Goal: Use online tool/utility: Utilize a website feature to perform a specific function

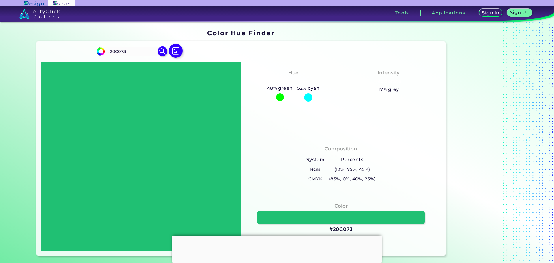
click at [100, 51] on input "#20c073" at bounding box center [99, 50] width 7 height 7
type input "#5021c0"
type input "#5021C0"
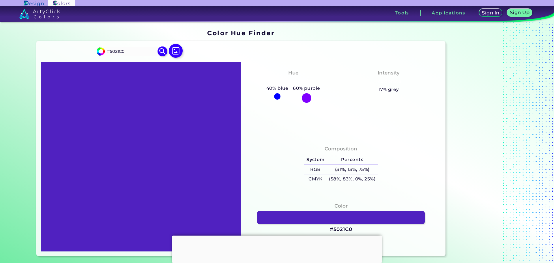
type input "#4321c0"
type input "#4321C0"
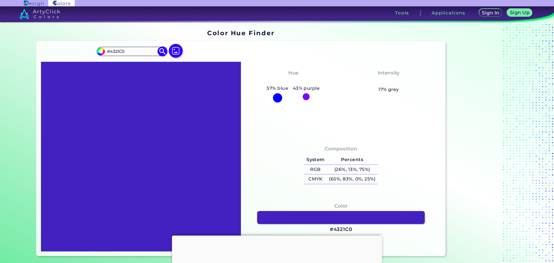
type input "#3b21c0"
type input "#3B21C0"
type input "#2b21c0"
type input "#2B21C0"
type input "#212bc0"
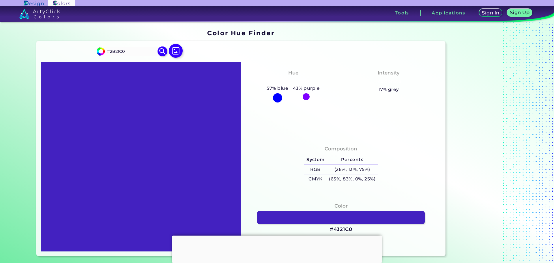
type input "#212BC0"
type input "#2140c0"
type input "#2140C0"
type input "#2156c0"
type input "#2156C0"
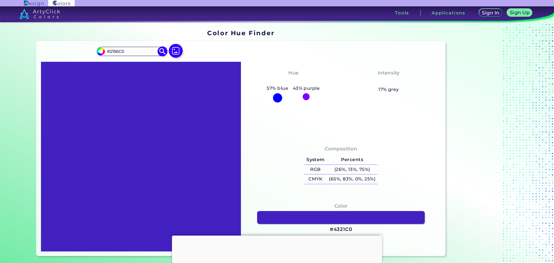
type input "#2166c0"
type input "#2166C0"
type input "#216ec0"
type input "#216EC0"
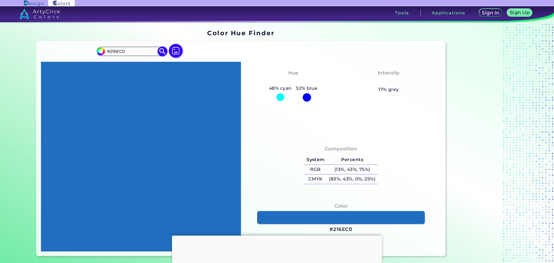
type input "#215ec0"
type input "#215EC0"
type input "#2156c0"
type input "#2156C0"
type input "#2148c0"
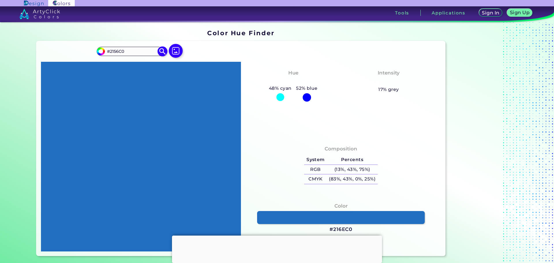
type input "#2148C0"
type input "#2133c0"
type input "#2133C0"
type input "#2126c0"
type input "#2126C0"
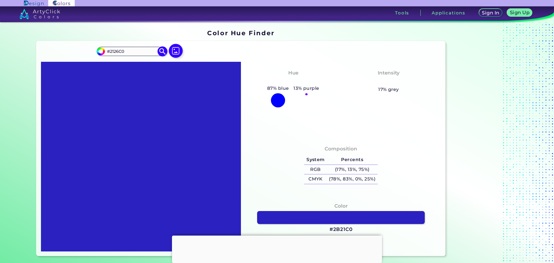
type input "#2b21c0"
type input "#2B21C0"
type input "#3b21c0"
type input "#3B21C0"
type input "#4321c0"
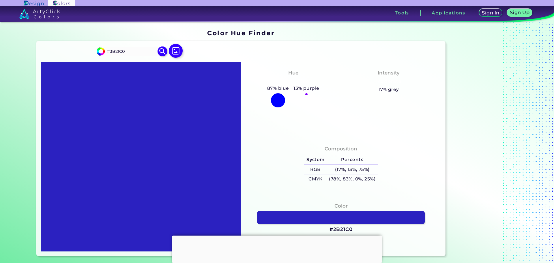
type input "#4321C0"
type input "#4b21c0"
type input "#4B21C0"
type input "#5021c0"
type input "#5021C0"
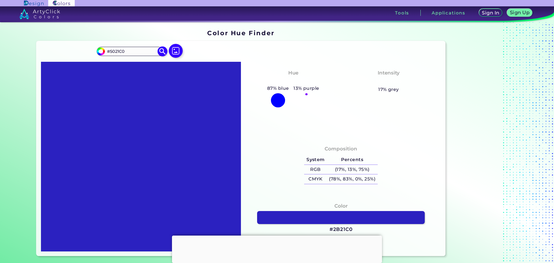
type input "#6021c0"
type input "#6021C0"
type input "#6821c0"
type input "#6821C0"
type input "#7021c0"
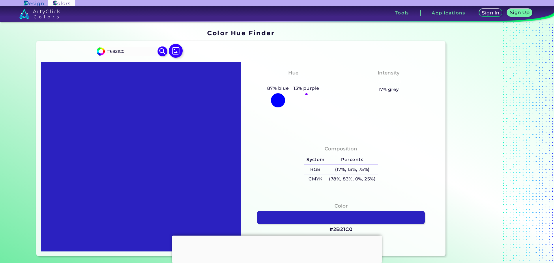
type input "#7021C0"
type input "#7821c0"
type input "#7821C0"
type input "#8021c0"
type input "#8021C0"
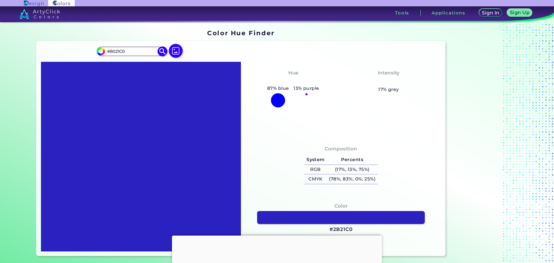
type input "#8821c0"
type input "#8821C0"
type input "#8d21c0"
type input "#8D21C0"
type input "#9521c0"
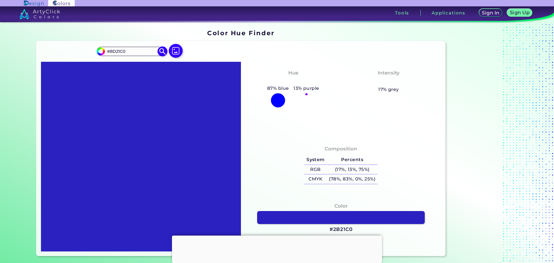
type input "#9521C0"
type input "#9d21c0"
type input "#9D21C0"
type input "#a521c0"
type input "#A521C0"
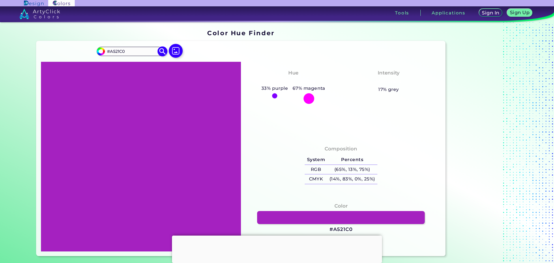
type input "#ad21c0"
type input "#AD21C0"
type input "#b521c0"
type input "#B521C0"
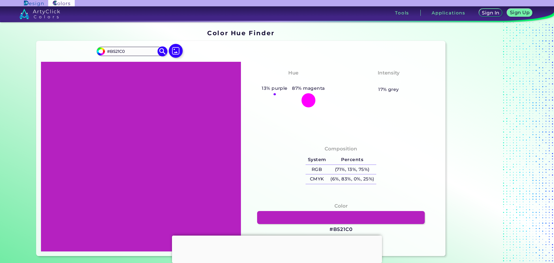
type input "#e2a2e6"
type input "#E2A2E6"
type input "#e3a1e8"
type input "#E3A1E8"
type input "#e6a4ea"
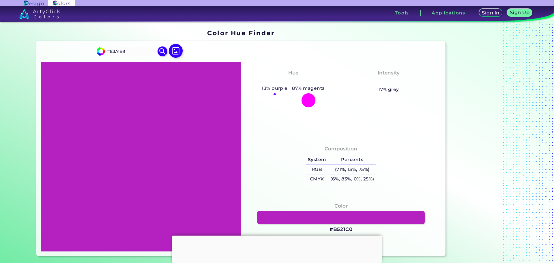
type input "#E6A4EA"
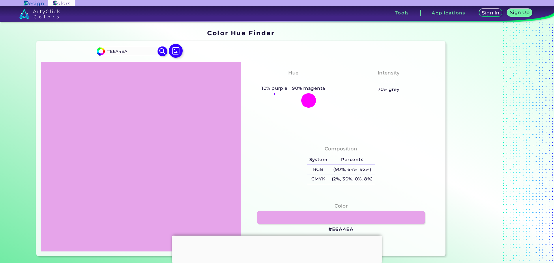
type input "#e7a2eb"
type input "#E7A2EB"
type input "#e9a5ee"
type input "#E9A5EE"
type input "#eaa3ef"
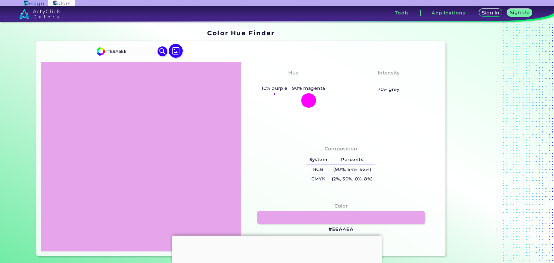
type input "#EAA3EF"
type input "#eda6f2"
type input "#EDA6F2"
type input "#efa9f4"
type input "#EFA9F4"
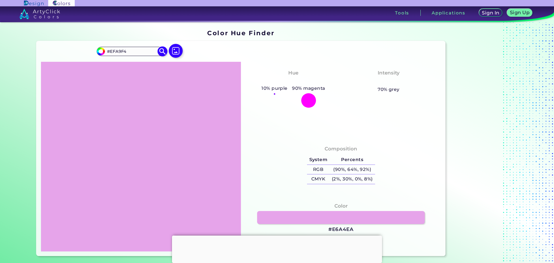
type input "#eea4f4"
type input "#EEA4F4"
type input "#f0a8f5"
type input "#F0A8F5"
type input "#f2abf7"
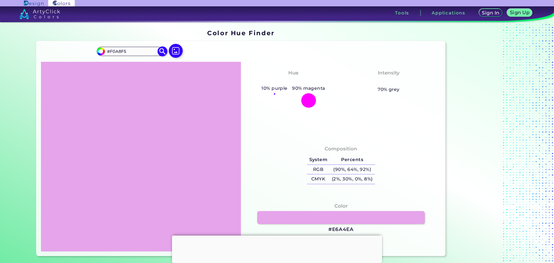
type input "#F2ABF7"
type input "#f3aaf8"
type input "#F3AAF8"
type input "#f4a9f9"
type input "#F4A9F9"
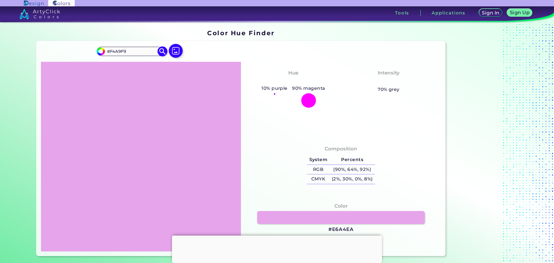
type input "#f6acfb"
type input "#F6ACFB"
type input "#f7aafd"
type input "#F7AAFD"
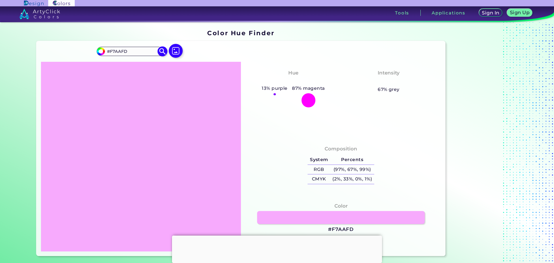
type input "#f6acfb"
type input "#F6ACFB"
type input "#f4a9f9"
type input "#F4A9F9"
click at [114, 50] on input "#F4A9F9" at bounding box center [132, 51] width 54 height 8
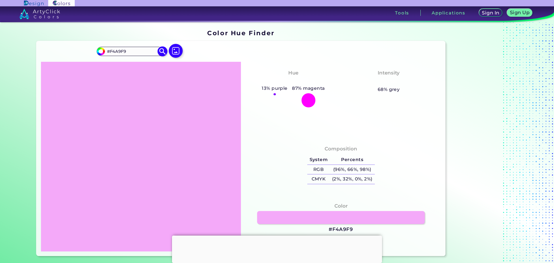
click at [98, 52] on input "#f4a9f9" at bounding box center [99, 50] width 7 height 7
type input "#f9f2a9"
type input "#F9F2A9"
type input "#f9eea9"
type input "#F9EEA9"
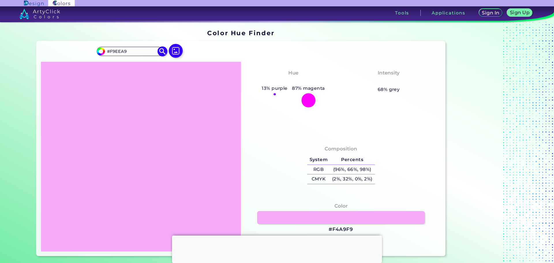
type input "#f9eca9"
type input "#F9ECA9"
type input "#f9e8a9"
type input "#F9E8A9"
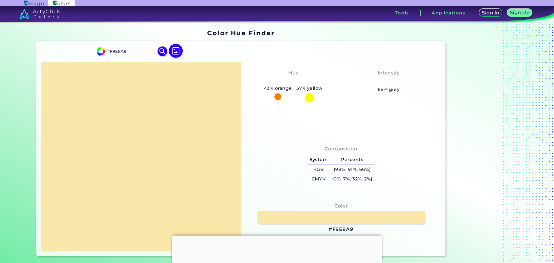
type input "#f9e4a9"
type input "#F9E4A9"
type input "#f9e0a9"
type input "#F9E0A9"
type input "#f9dca9"
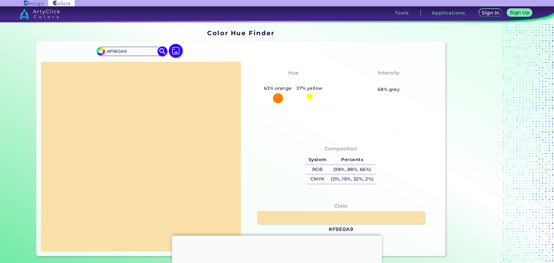
type input "#F9DCA9"
type input "#f9d8a9"
type input "#F9D8A9"
type input "#f9dca9"
type input "#F9DCA9"
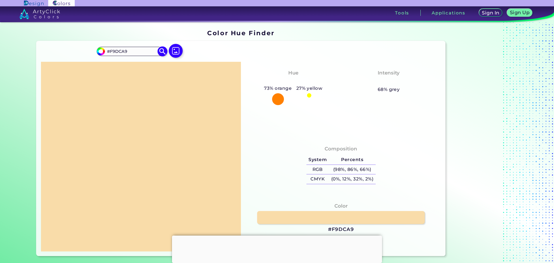
type input "#f4daae"
type input "#F4DAAE"
type input "#f5dbad"
type input "#F5DBAD"
type input "#f7ddb0"
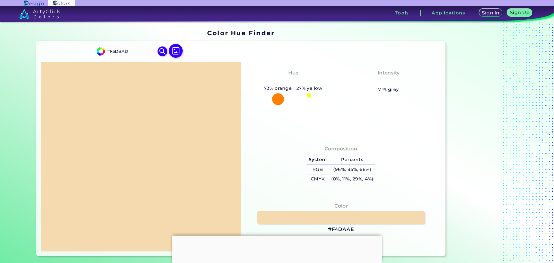
type input "#F7DDB0"
type input "#f5dbad"
type input "#F5DBAD"
type input "#f4daae"
type input "#F4DAAE"
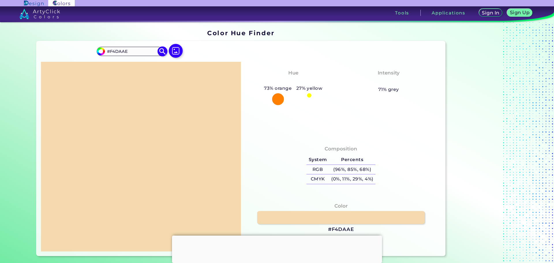
type input "#c3f4ae"
type input "#C3F4AE"
type input "#c1f4ae"
type input "#C1F4AE"
type input "#bdf4ae"
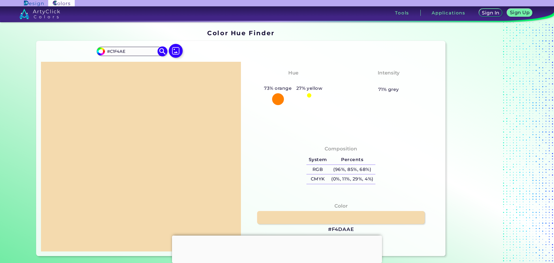
type input "#BDF4AE"
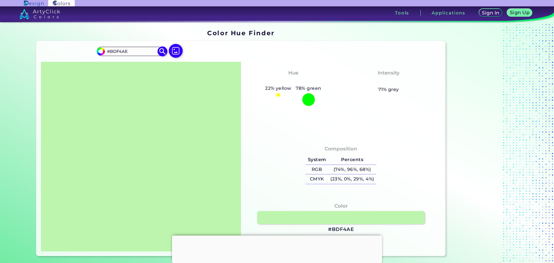
type input "#baf4ae"
type input "#BAF4AE"
type input "#b6f4ae"
type input "#B6F4AE"
type input "#b3f4ae"
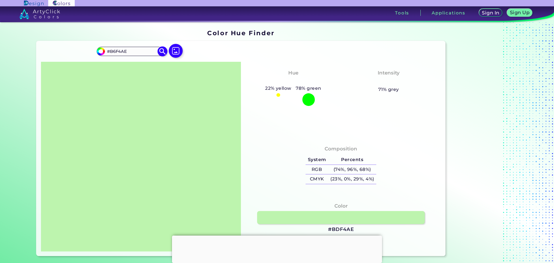
type input "#B3F4AE"
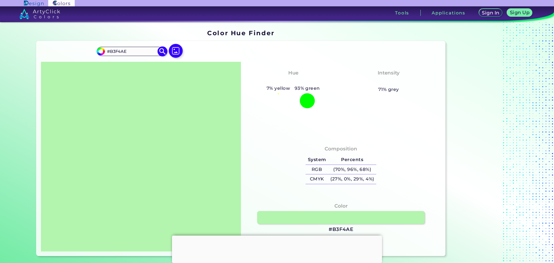
type input "#aff4ae"
type input "#AFF4AE"
type input "#aef4af"
type input "#AEF4AF"
type input "#aef4b3"
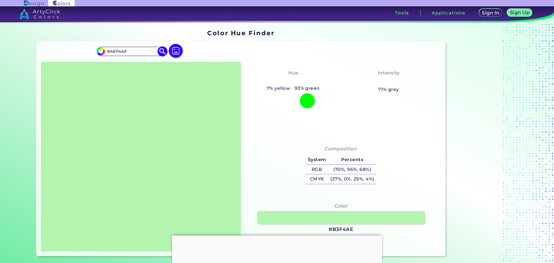
type input "#AEF4B3"
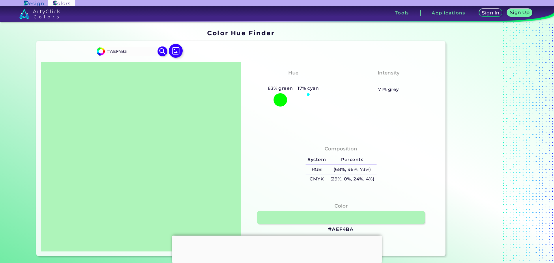
type input "#aef4ba"
type input "#AEF4BA"
type input "#aef4bc"
type input "#AEF4BC"
type input "#aef4c0"
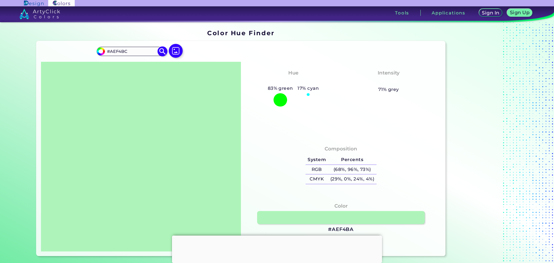
type input "#AEF4C0"
type input "#aef4c3"
type input "#AEF4C3"
type input "#aef4c7"
type input "#AEF4C7"
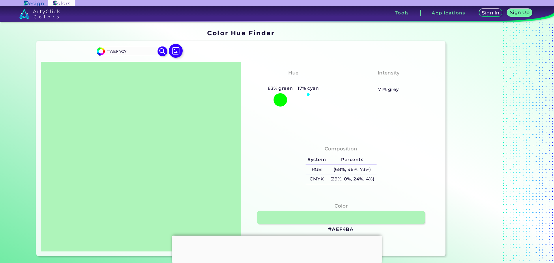
type input "#aef4c9"
type input "#AEF4C9"
type input "#aef4cc"
type input "#AEF4CC"
type input "#aef4d0"
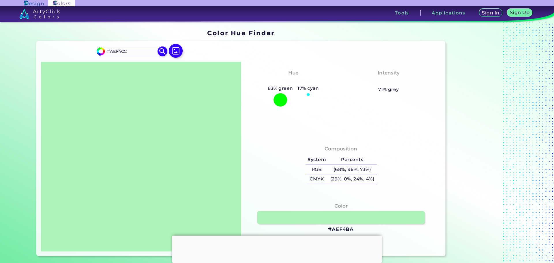
type input "#AEF4D0"
type input "#aef4d3"
type input "#AEF4D3"
type input "#aef4d6"
type input "#AEF4D6"
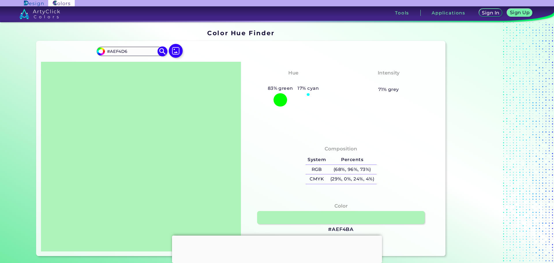
type input "#aef4d9"
type input "#AEF4D9"
type input "#aef4df"
type input "#AEF4DF"
type input "#aef4e6"
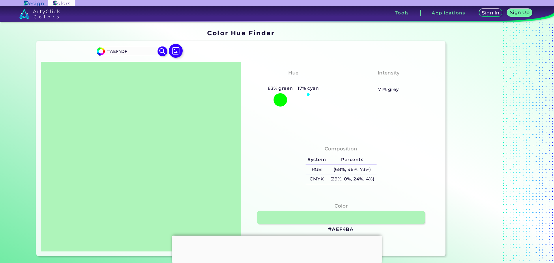
type input "#AEF4E6"
type input "#aef4e8"
type input "#AEF4E8"
type input "#aef4ef"
type input "#AEF4EF"
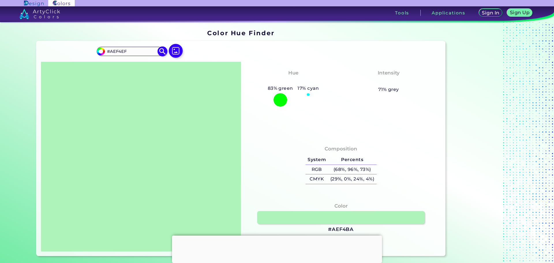
type input "#aef3f4"
type input "#AEF3F4"
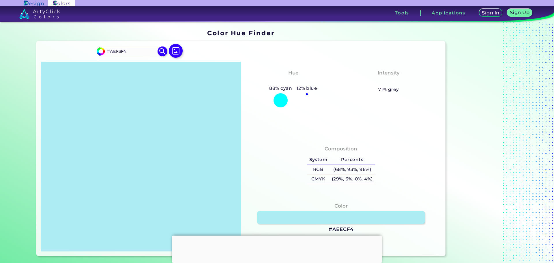
type input "#aeecf4"
type input "#AEECF4"
type input "#aee6f4"
type input "#AEE6F4"
type input "#aee3f4"
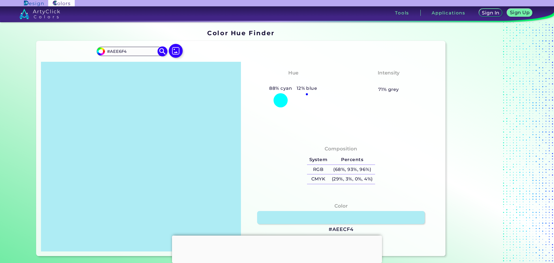
type input "#AEE3F4"
type input "#aedff4"
type input "#AEDFF4"
type input "#aeddf4"
type input "#AEDDF4"
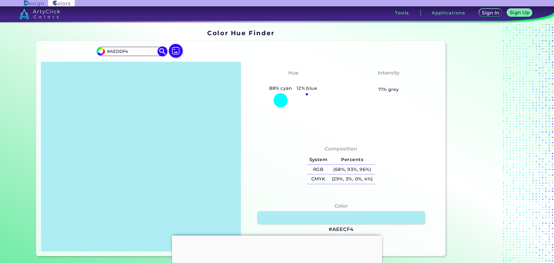
type input "#aed9f4"
type input "#AED9F4"
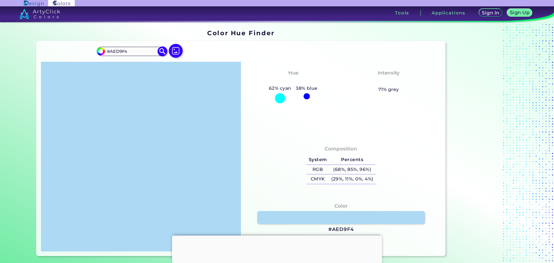
type input "#aeddf4"
type input "#AEDDF4"
type input "#aedff4"
type input "#AEDFF4"
type input "#aee3f4"
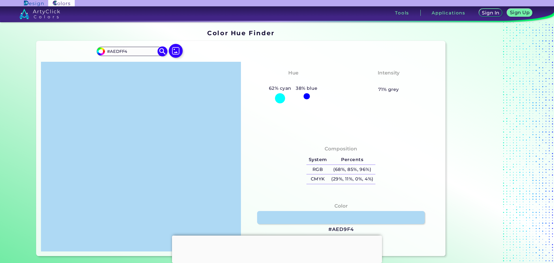
type input "#AEE3F4"
type input "#aee6f4"
type input "#AEE6F4"
type input "#aee8f4"
type input "#AEE8F4"
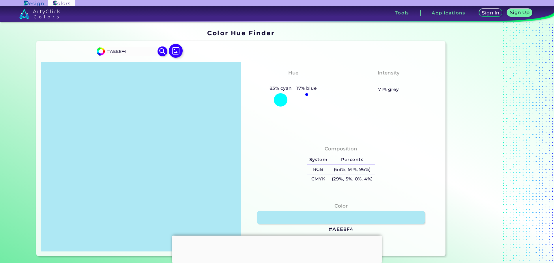
type input "#aeecf4"
type input "#AEECF4"
type input "#aeeff4"
type input "#AEEFF4"
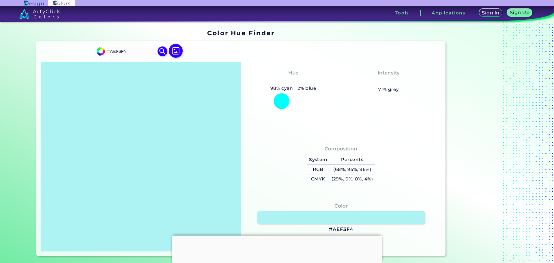
click at [127, 53] on input "#AEF3F4" at bounding box center [132, 51] width 54 height 8
click at [101, 51] on input "#aef3f4" at bounding box center [99, 50] width 7 height 7
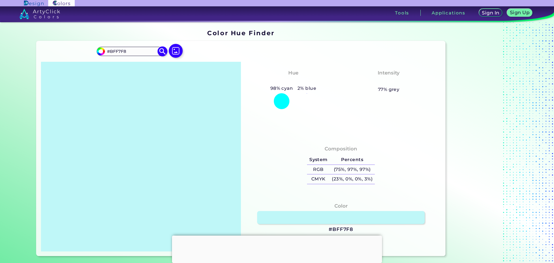
click at [100, 51] on input "#bff7f8" at bounding box center [99, 50] width 7 height 7
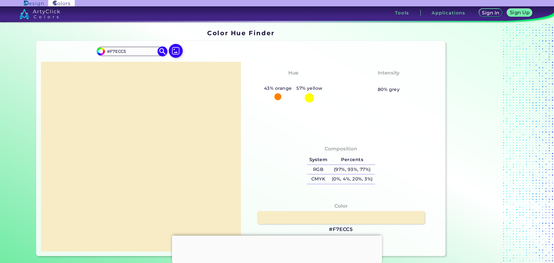
click at [98, 50] on input "#f7ecc5" at bounding box center [99, 50] width 7 height 7
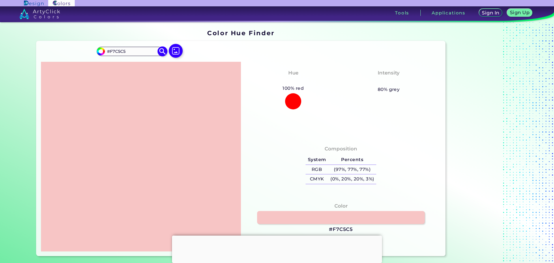
click at [98, 50] on input "#f7c5c5" at bounding box center [99, 50] width 7 height 7
